Goal: Task Accomplishment & Management: Use online tool/utility

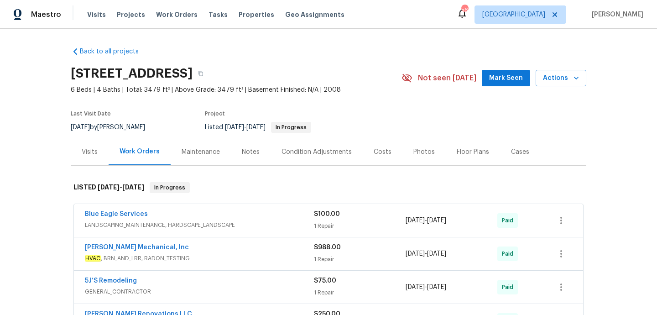
click at [243, 219] on div "Blue Eagle Services" at bounding box center [199, 214] width 229 height 11
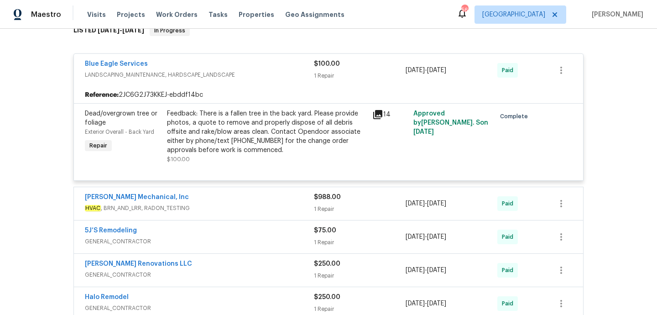
scroll to position [173, 0]
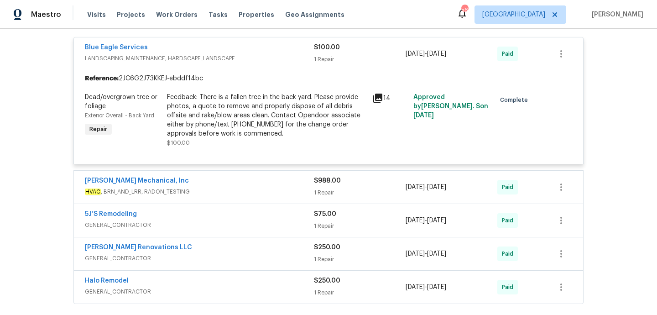
click at [247, 183] on div "[PERSON_NAME] Mechanical, Inc" at bounding box center [199, 181] width 229 height 11
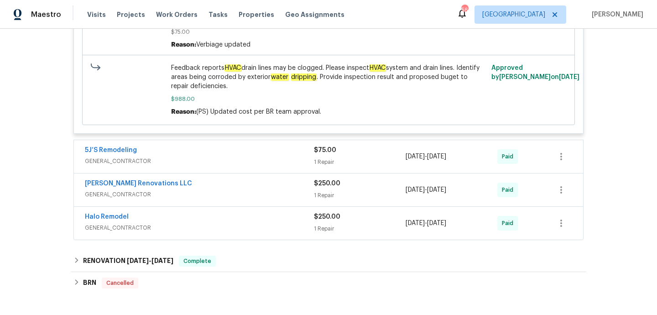
scroll to position [505, 0]
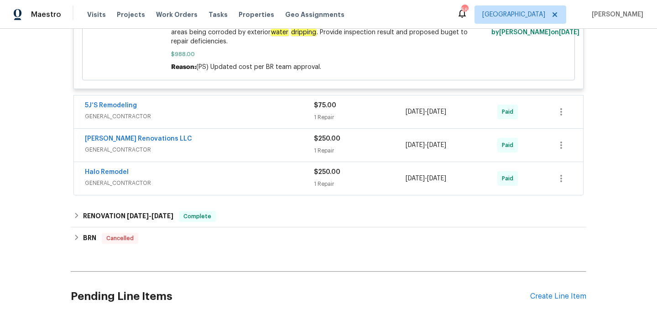
click at [239, 112] on div "5J’S Remodeling" at bounding box center [199, 106] width 229 height 11
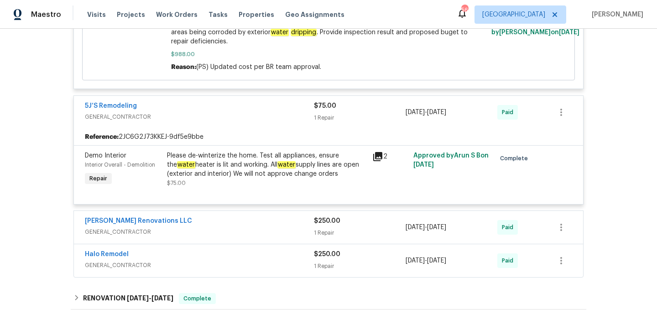
click at [249, 231] on span "GENERAL_CONTRACTOR" at bounding box center [199, 231] width 229 height 9
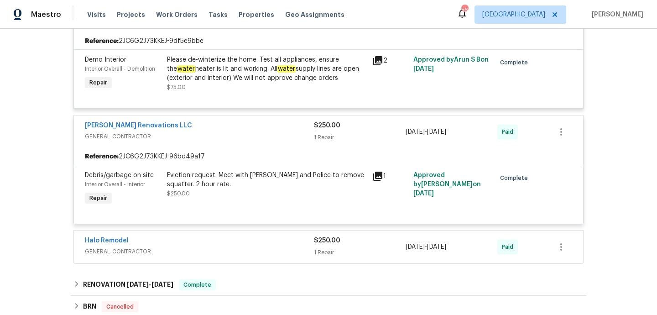
scroll to position [601, 0]
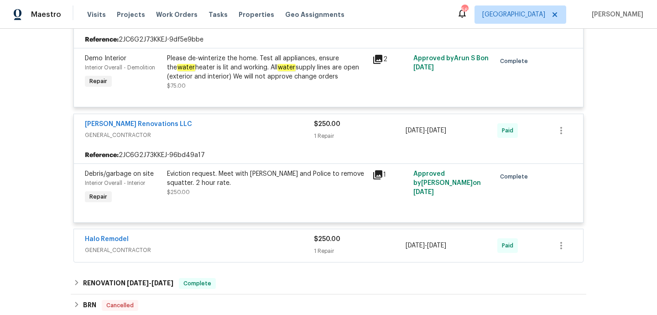
click at [246, 243] on div "Halo Remodel" at bounding box center [199, 239] width 229 height 11
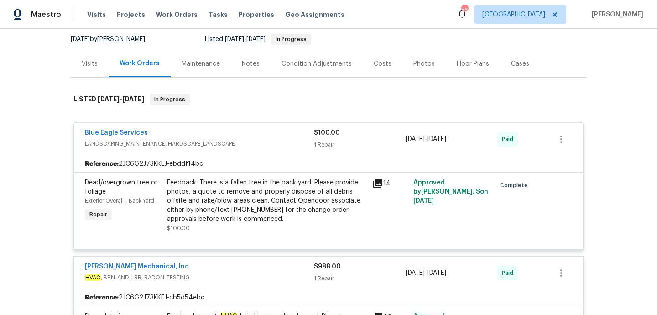
scroll to position [85, 0]
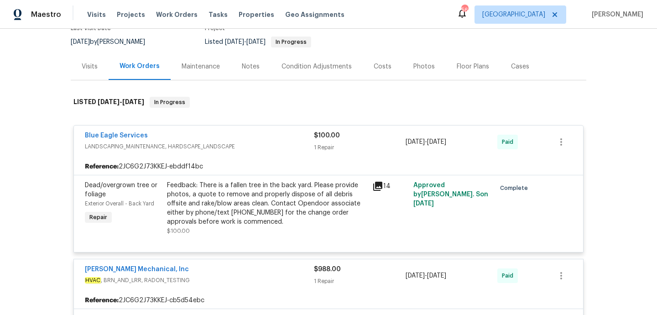
click at [91, 67] on div "Visits" at bounding box center [90, 66] width 16 height 9
